Goal: Task Accomplishment & Management: Use online tool/utility

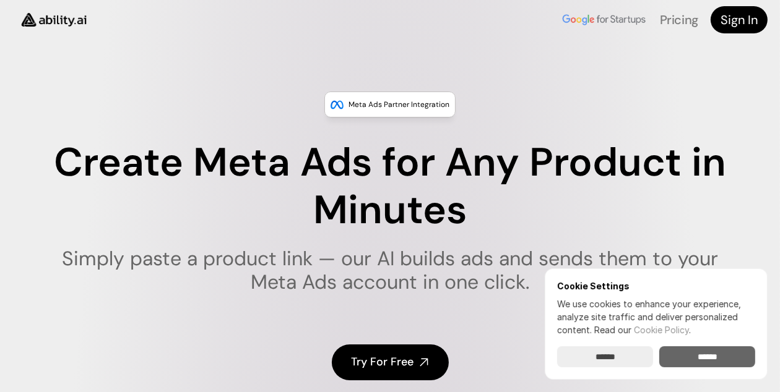
click at [706, 353] on input "******" at bounding box center [707, 357] width 96 height 21
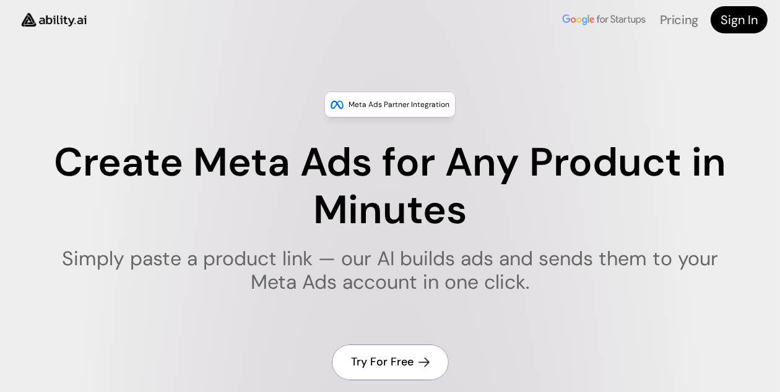
click at [388, 352] on link "Try For Free" at bounding box center [390, 362] width 117 height 35
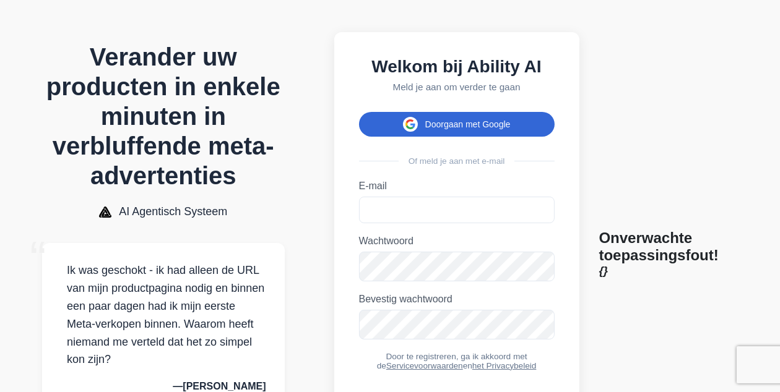
click at [477, 129] on font "Doorgaan met Google" at bounding box center [467, 124] width 85 height 10
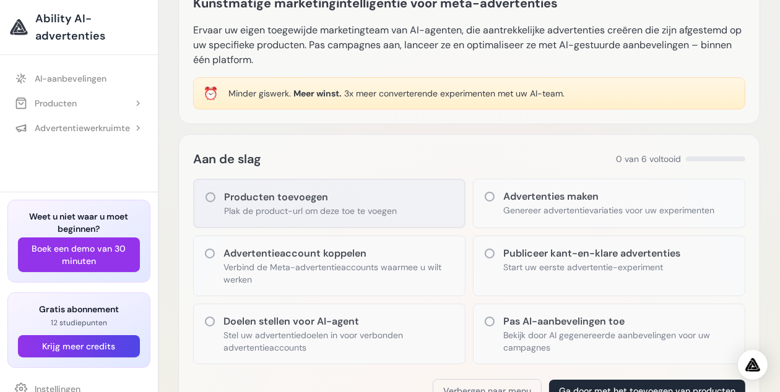
scroll to position [82, 0]
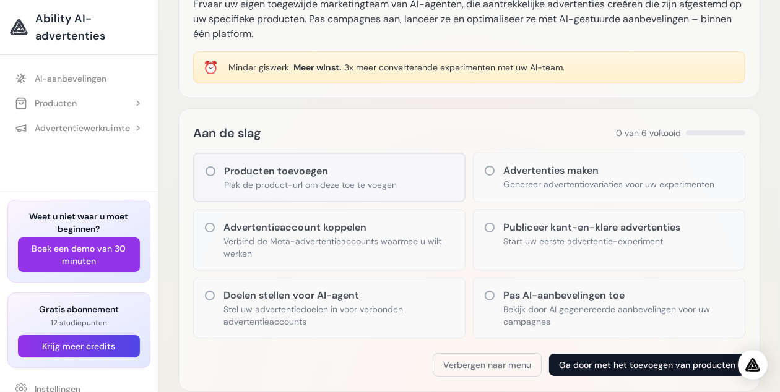
click at [578, 363] on font "Ga door met het toevoegen van producten" at bounding box center [647, 365] width 176 height 11
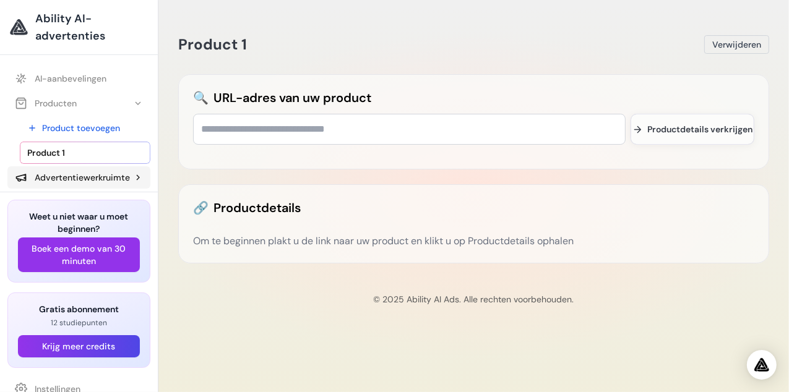
scroll to position [4, 0]
drag, startPoint x: 143, startPoint y: 152, endPoint x: 123, endPoint y: 148, distance: 20.8
click at [140, 182] on ul "AI-aanbevelingen Producten Product toevoegen Product 1" at bounding box center [79, 124] width 158 height 136
click at [78, 144] on link "Product 1" at bounding box center [85, 149] width 131 height 22
click at [85, 125] on font "Product toevoegen" at bounding box center [81, 128] width 78 height 11
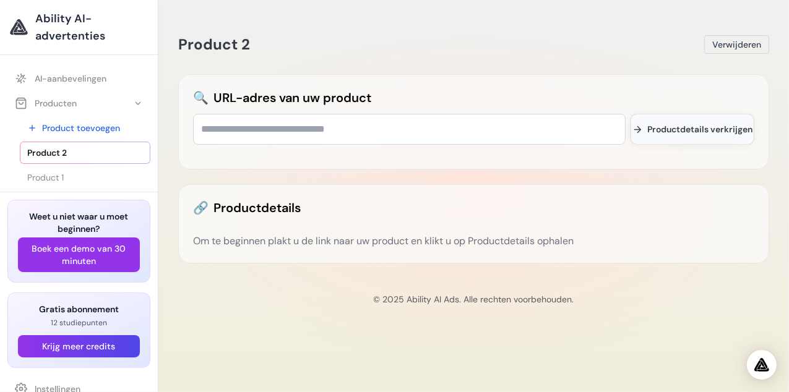
click at [693, 129] on font "Productdetails verkrijgen" at bounding box center [700, 129] width 105 height 11
click at [47, 178] on font "Product 1" at bounding box center [45, 177] width 37 height 11
click at [75, 101] on font "Producten" at bounding box center [56, 103] width 42 height 11
